Goal: Ask a question

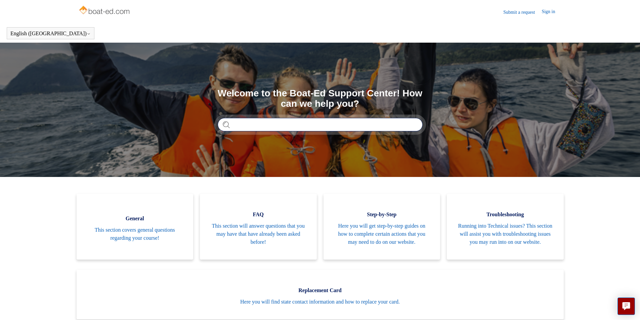
click at [236, 124] on input "Search" at bounding box center [320, 124] width 205 height 13
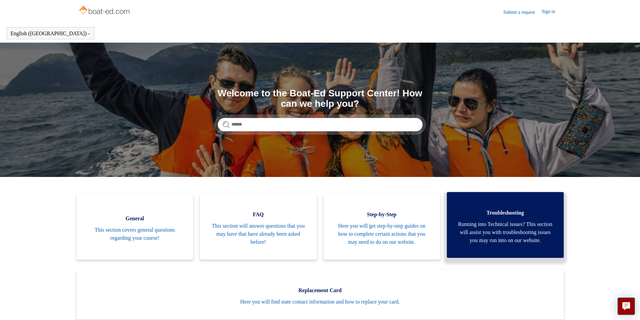
click at [513, 232] on span "Running into Technical issues? This section will assist you with troubleshootin…" at bounding box center [505, 232] width 97 height 24
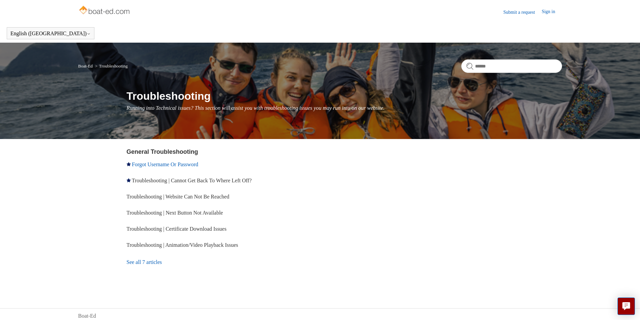
click at [144, 166] on link "Forgot Username Or Password" at bounding box center [165, 165] width 66 height 6
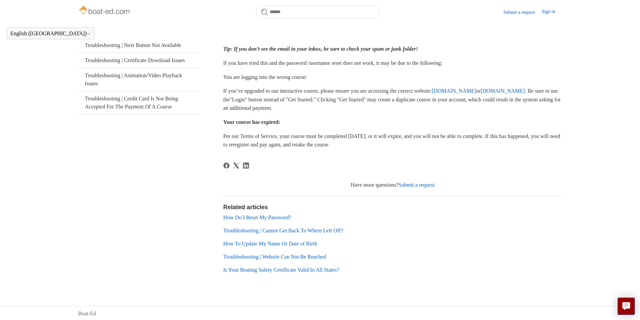
scroll to position [148, 0]
click at [408, 184] on link "Submit a request" at bounding box center [416, 184] width 36 height 6
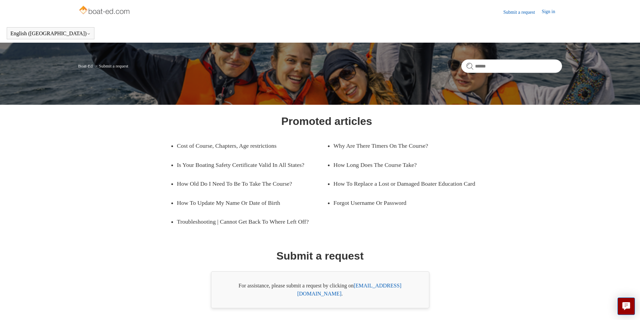
click at [369, 296] on link "support@boat-ed.com" at bounding box center [349, 290] width 104 height 14
